Goal: Task Accomplishment & Management: Manage account settings

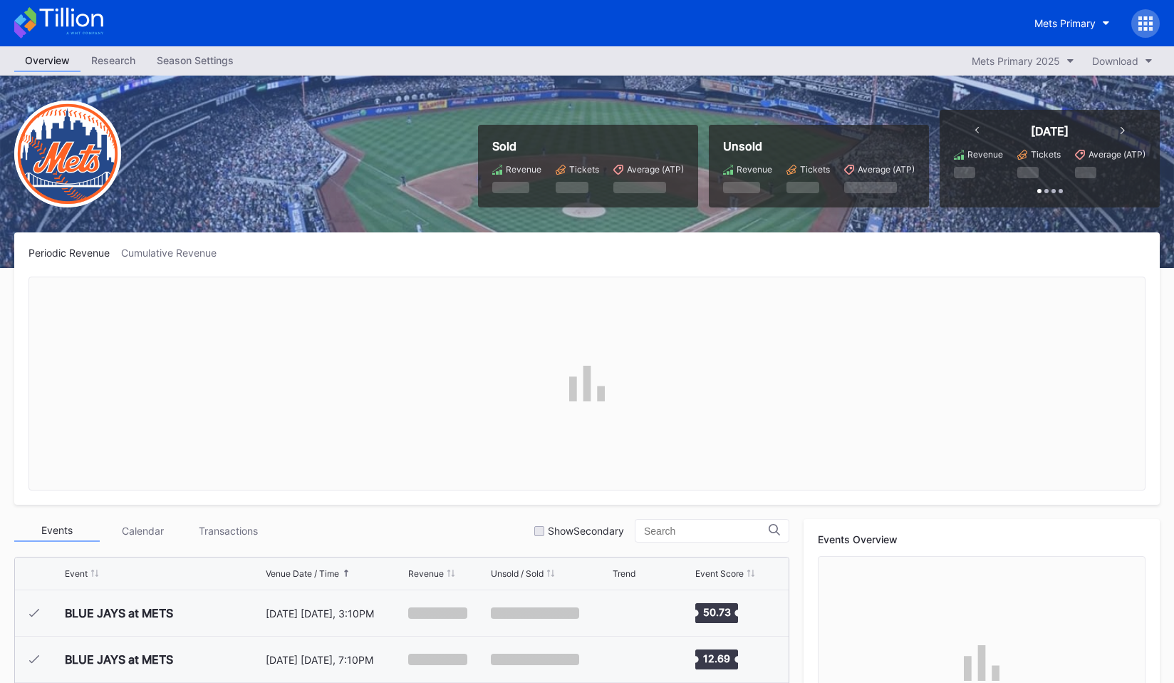
scroll to position [3427, 0]
click at [220, 72] on div "Overview Research Season Settings Mets Primary 2025 Download" at bounding box center [587, 60] width 1174 height 29
click at [220, 64] on div "Season Settings" at bounding box center [195, 60] width 98 height 21
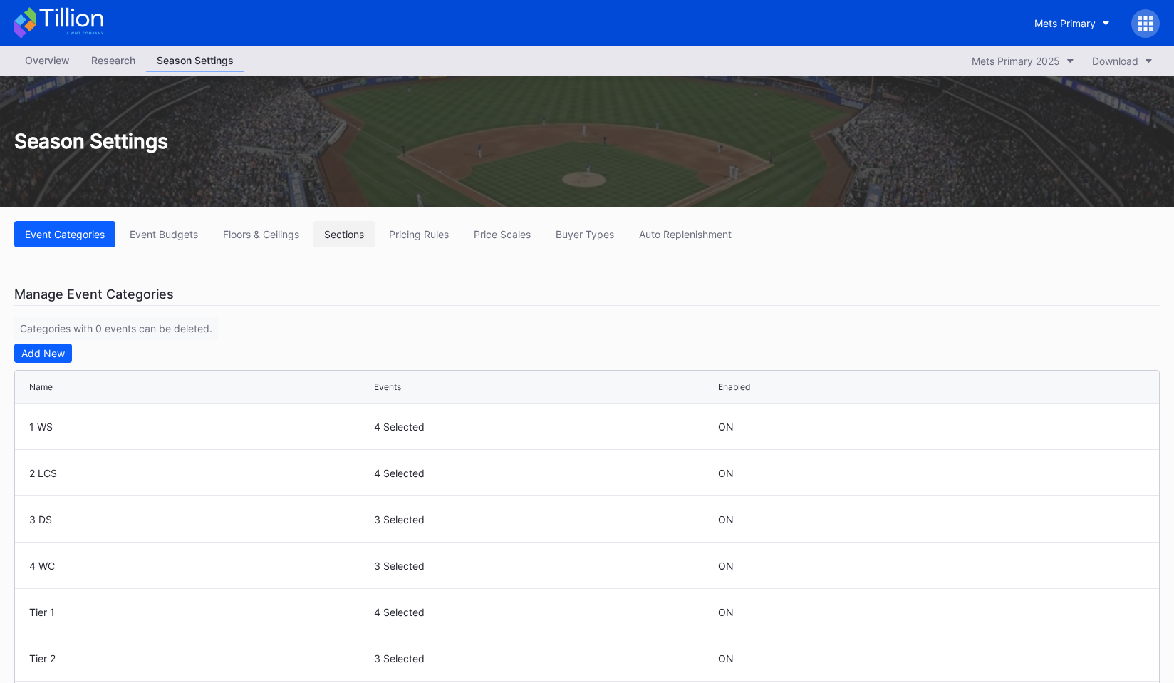
click at [351, 236] on div "Sections" at bounding box center [344, 234] width 40 height 12
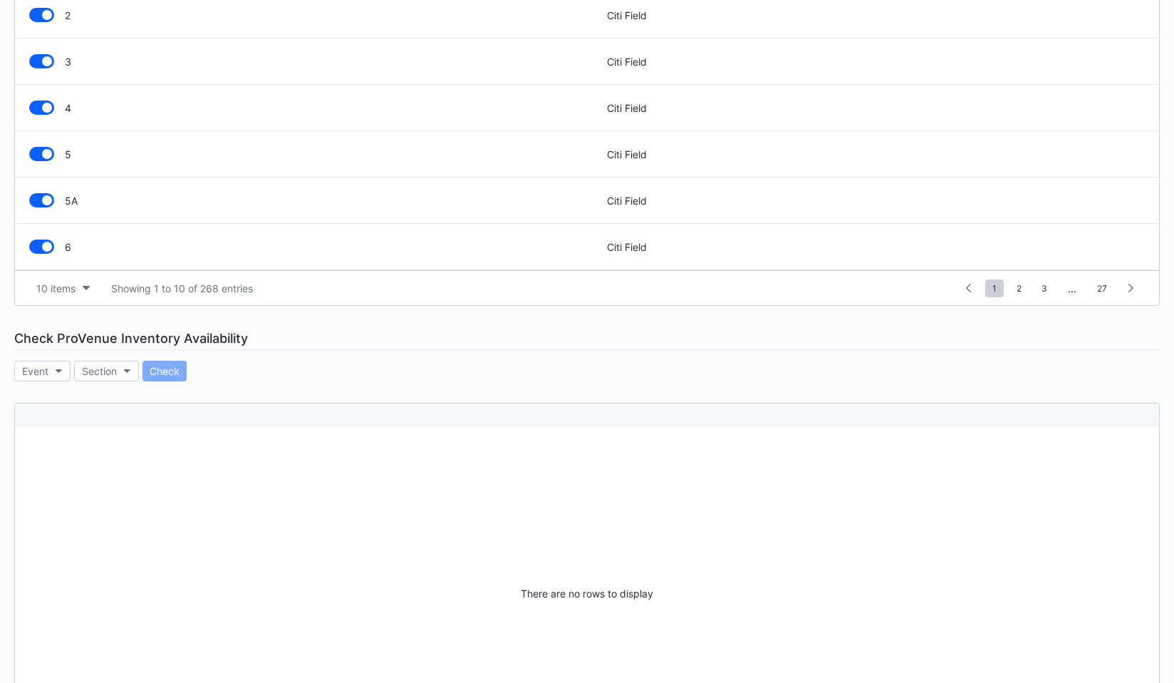
scroll to position [575, 0]
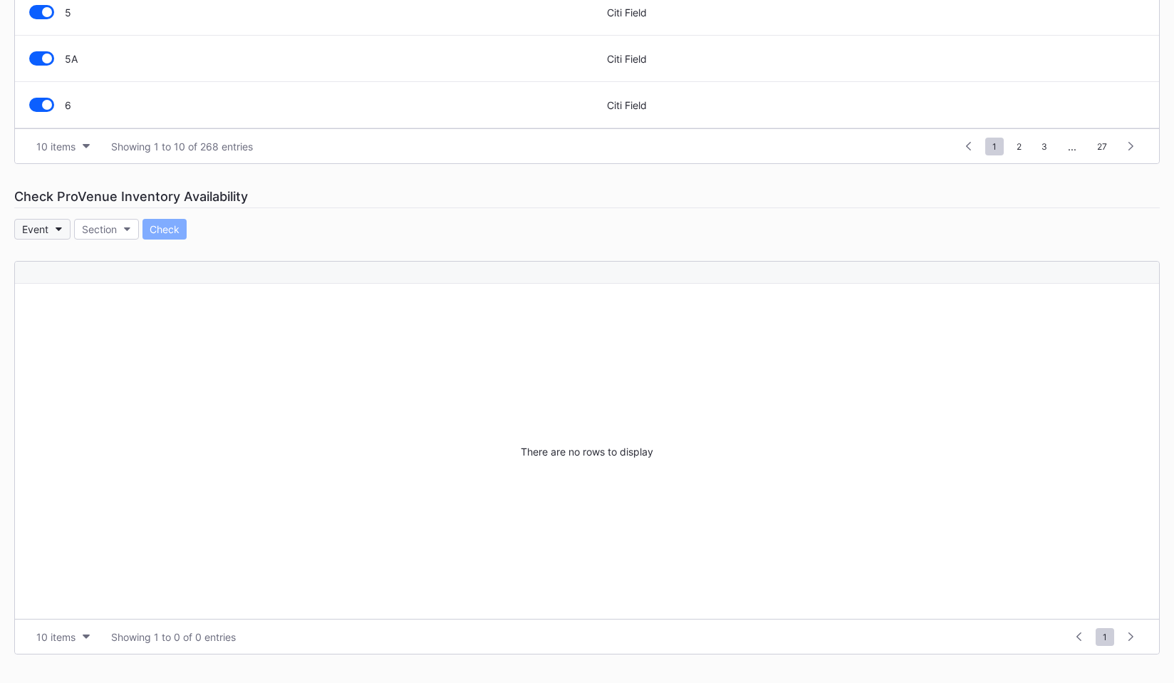
click at [53, 224] on button "Event" at bounding box center [42, 229] width 56 height 21
click at [53, 232] on button "Event" at bounding box center [42, 229] width 56 height 21
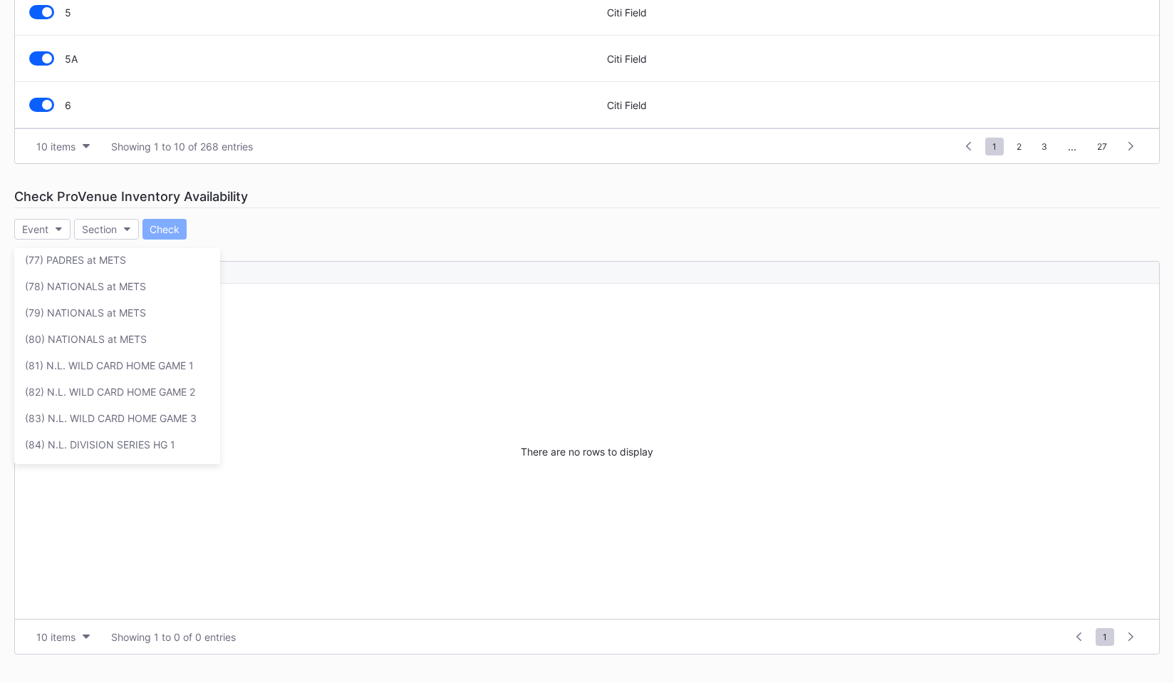
scroll to position [2018, 0]
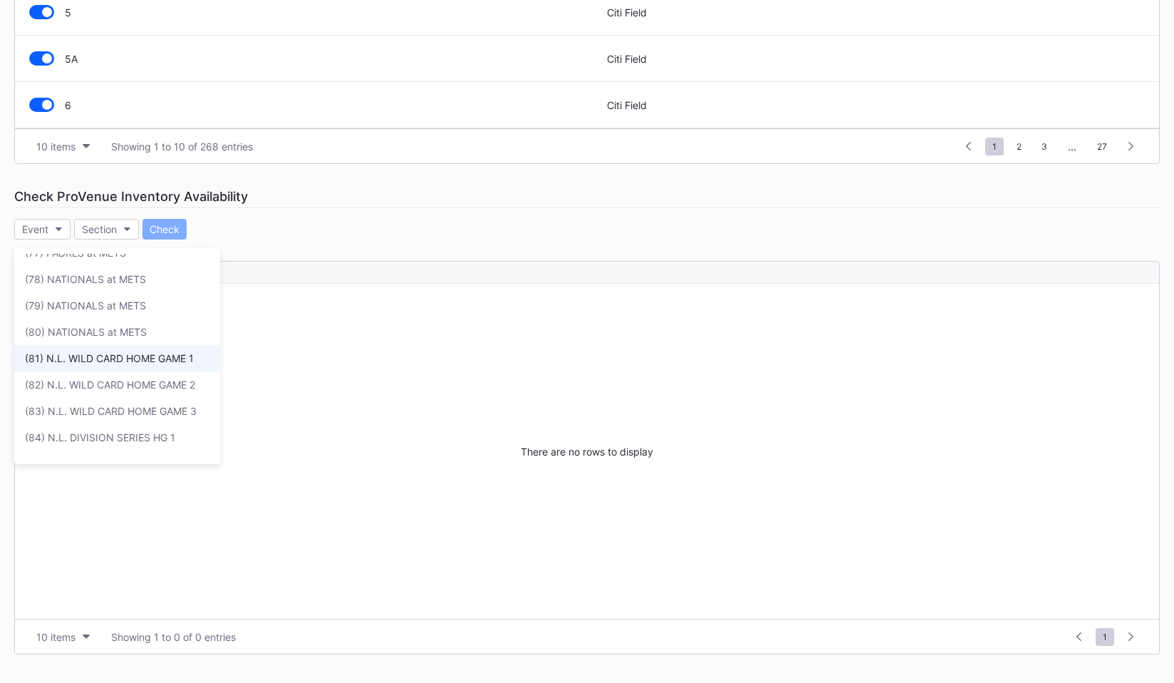
click at [83, 347] on div "(81) N.L. WILD CARD HOME GAME 1" at bounding box center [117, 358] width 206 height 26
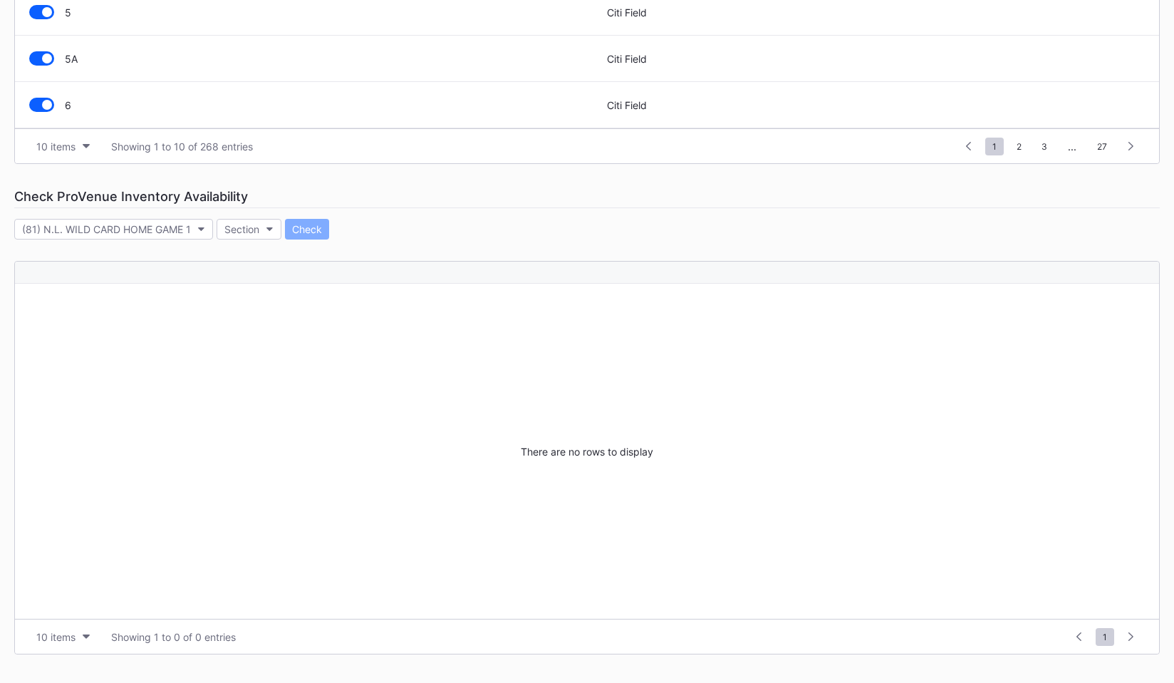
click at [245, 190] on div "Check ProVenue Inventory Availability" at bounding box center [587, 196] width 1146 height 23
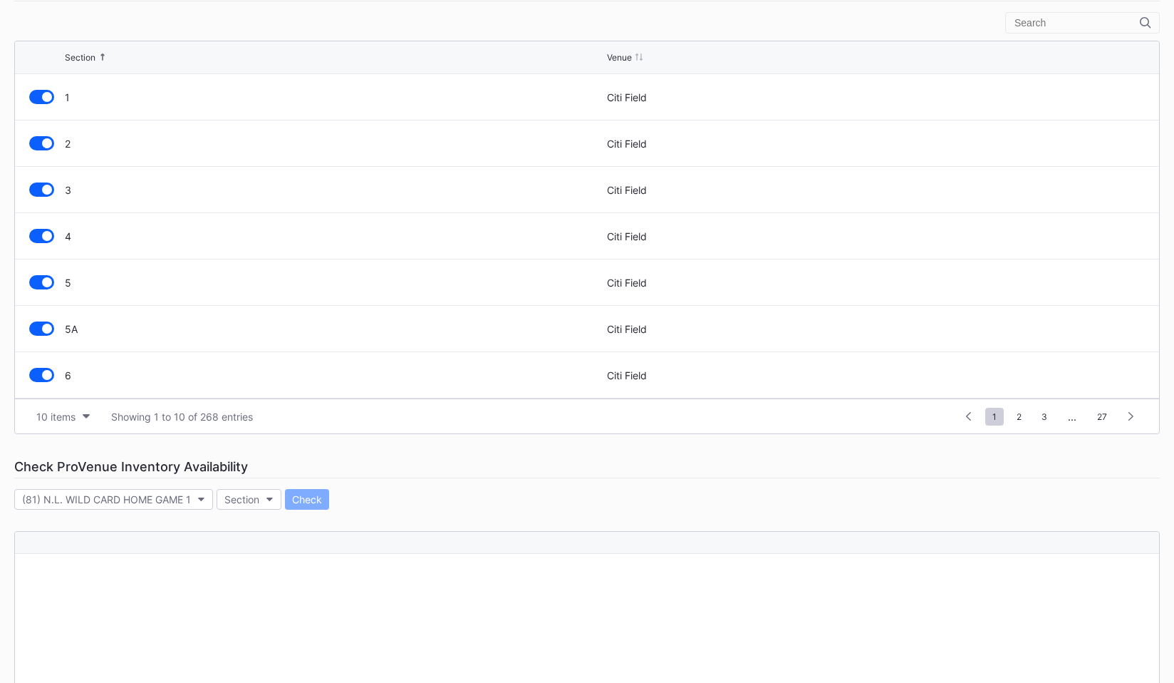
scroll to position [575, 0]
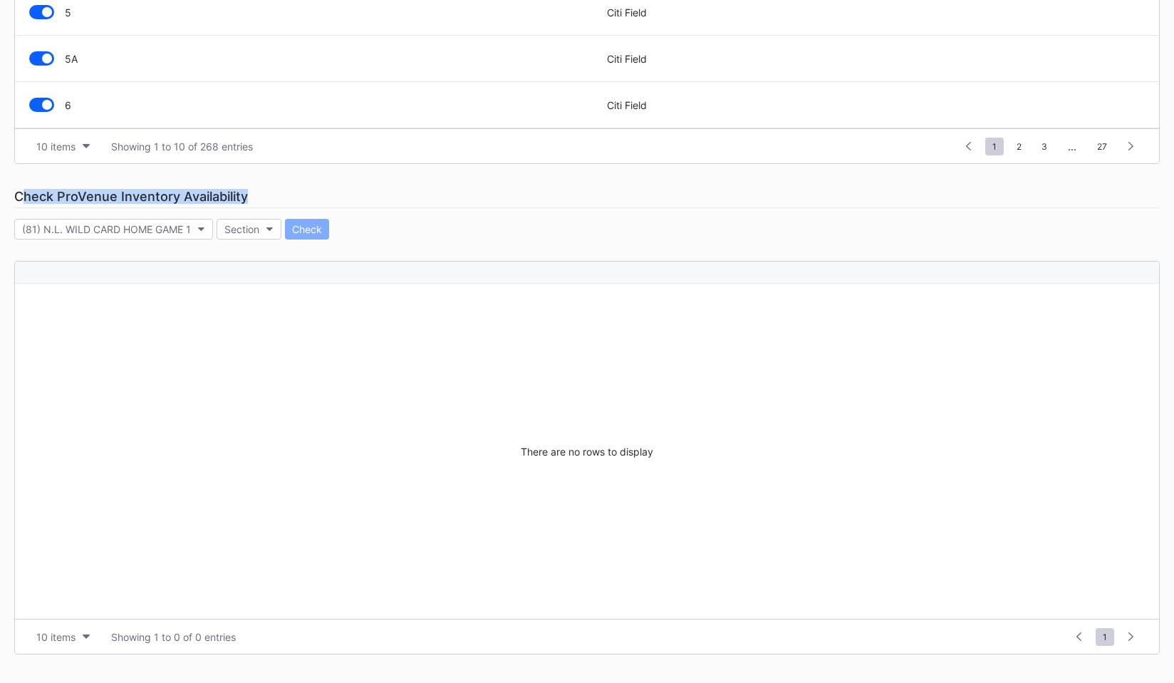
drag, startPoint x: 47, startPoint y: 194, endPoint x: 323, endPoint y: 194, distance: 276.5
click at [323, 194] on div "Check ProVenue Inventory Availability" at bounding box center [587, 196] width 1146 height 23
click at [259, 217] on div "Event Categories Event Budgets Floors & Ceilings Sections Pricing Rules Price S…" at bounding box center [587, 157] width 1174 height 1050
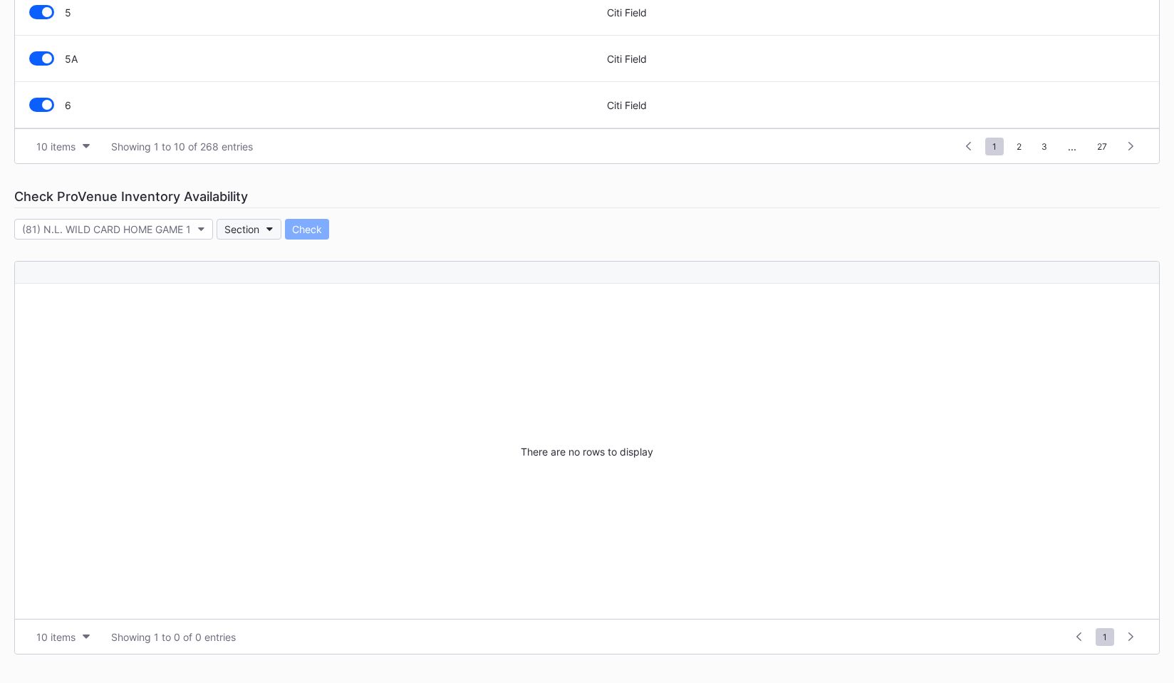
click at [259, 225] on div "Section" at bounding box center [241, 229] width 35 height 12
click at [262, 291] on div "1" at bounding box center [300, 294] width 166 height 26
click at [232, 236] on button "1" at bounding box center [234, 229] width 35 height 21
click at [251, 361] on div "415" at bounding box center [300, 352] width 166 height 26
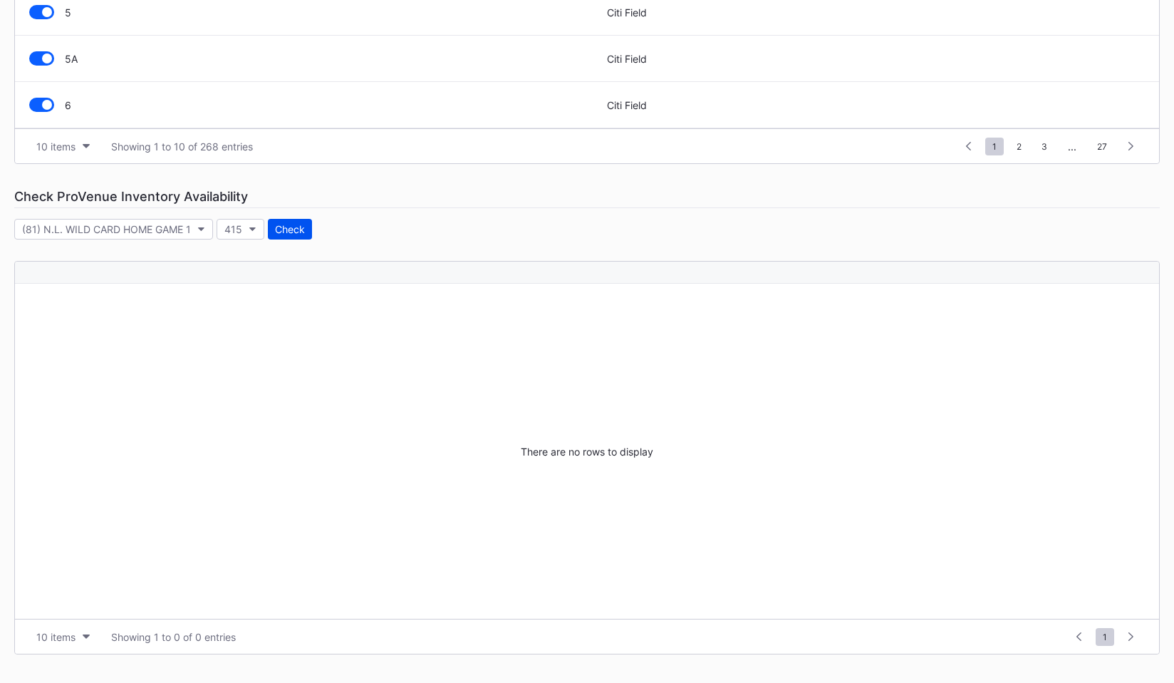
click at [292, 234] on div "Check" at bounding box center [290, 229] width 30 height 12
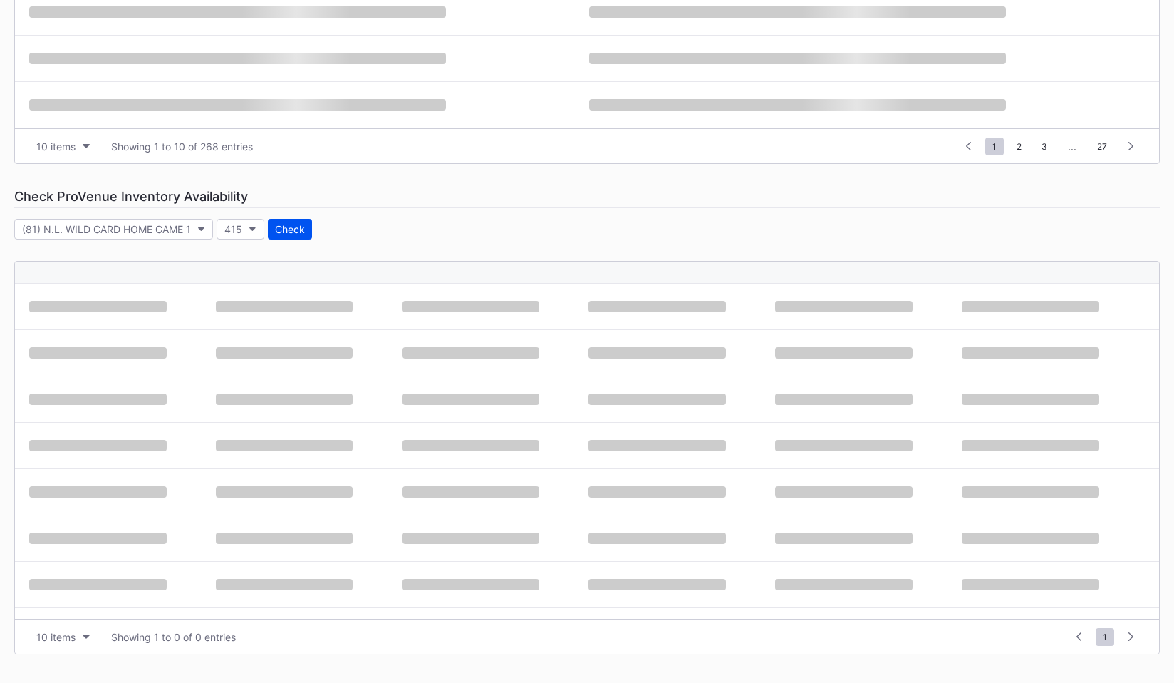
scroll to position [436, 0]
